Goal: Task Accomplishment & Management: Manage account settings

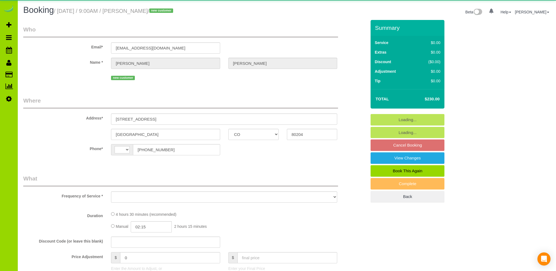
select select "CO"
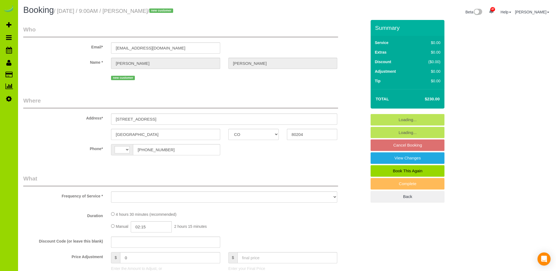
select select "string:[GEOGRAPHIC_DATA]"
select select "object:1211"
select select "string:fspay-99b4acea-76e6-4fbd-a150-4fb96b0ea66a"
select select "spot1"
select select "number:69"
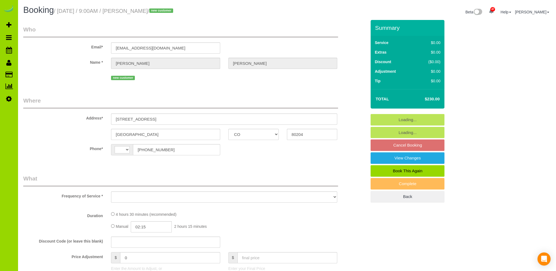
select select "number:3"
select select "number:14"
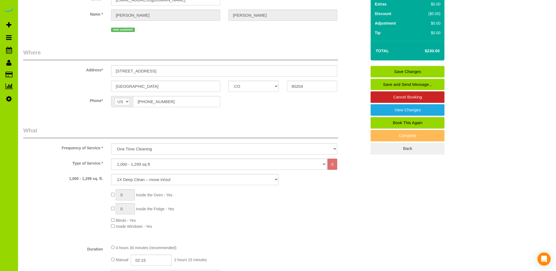
scroll to position [55, 0]
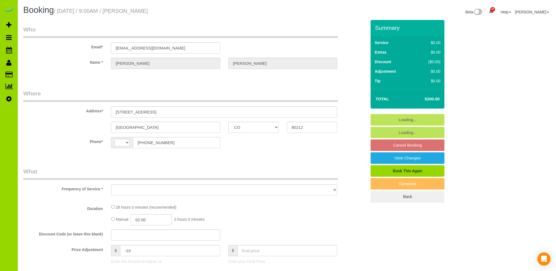
select select "CO"
select select "string:[GEOGRAPHIC_DATA]"
select select "string:fspay-8423c764-af41-4e43-9ad9-020638f66e1c"
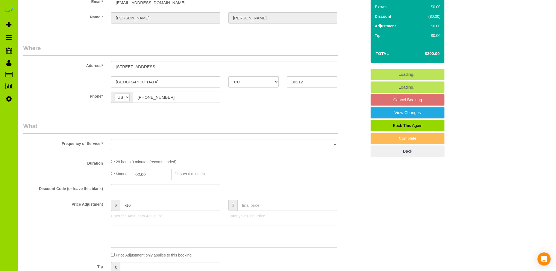
select select "object:796"
select select "7"
select select "number:3"
select select "number:14"
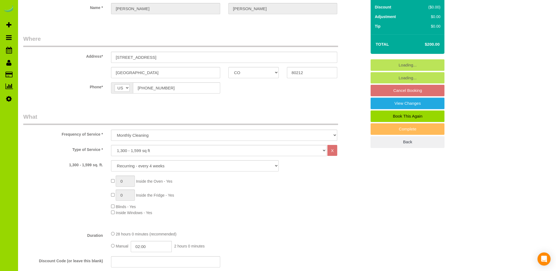
select select "object:1235"
select select "spot1"
select select "7"
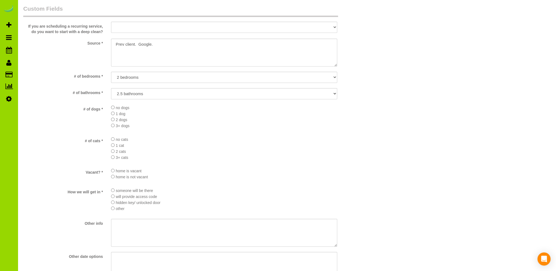
scroll to position [656, 0]
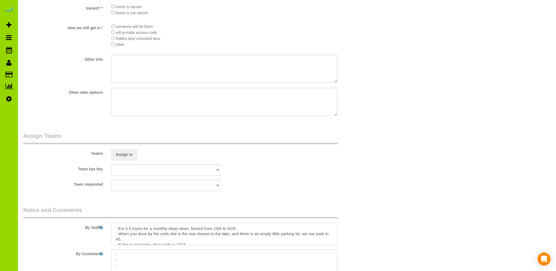
click at [130, 230] on textarea at bounding box center [224, 234] width 226 height 22
click at [265, 235] on textarea at bounding box center [224, 234] width 226 height 22
click at [321, 238] on textarea at bounding box center [224, 234] width 226 height 22
click at [288, 237] on textarea at bounding box center [224, 234] width 226 height 22
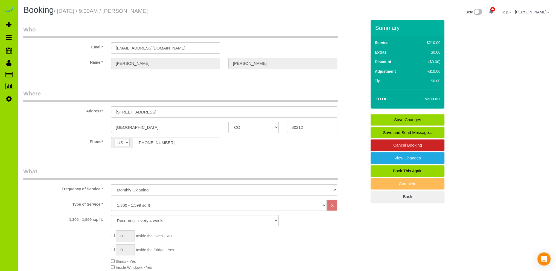
scroll to position [219, 0]
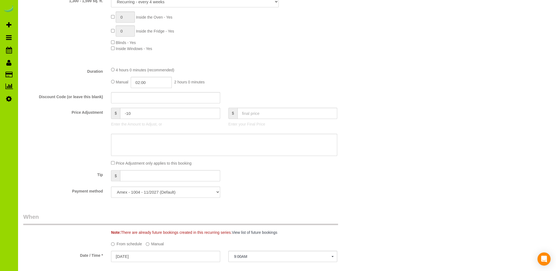
type textarea "- Est 4 hours for a monthly deep clean. Moved from 10/6 to 9/29. - When you dri…"
click at [146, 82] on input "02:00" at bounding box center [151, 82] width 41 height 11
type input "04:00"
click at [144, 127] on li "04:00" at bounding box center [145, 127] width 24 height 7
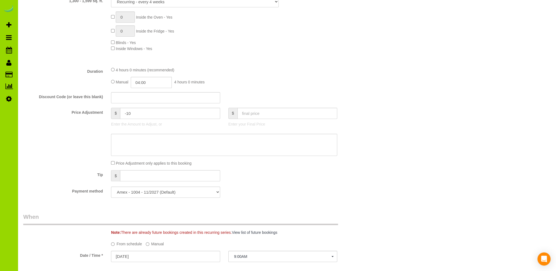
scroll to position [0, 0]
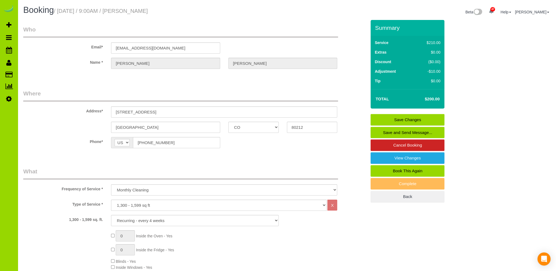
select select "spot6"
click at [390, 115] on link "Save Changes" at bounding box center [407, 119] width 74 height 11
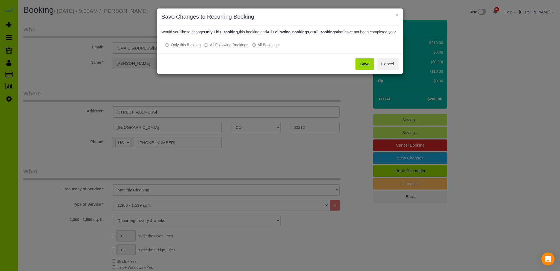
click at [362, 68] on button "Save" at bounding box center [364, 63] width 19 height 11
